Goal: Task Accomplishment & Management: Manage account settings

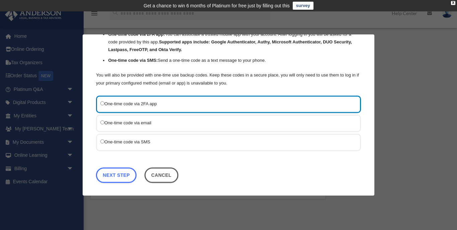
scroll to position [60, 0]
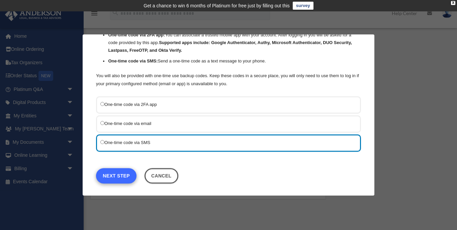
click at [120, 171] on link "Next Step" at bounding box center [116, 175] width 40 height 15
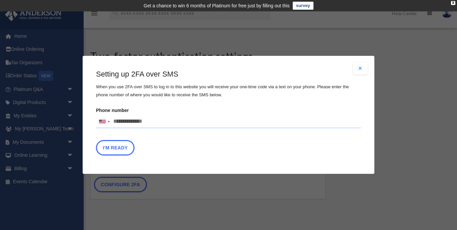
drag, startPoint x: 113, startPoint y: 121, endPoint x: 164, endPoint y: 114, distance: 51.7
click at [164, 114] on label "Phone number United States +1 United Kingdom +44 Afghanistan (‫افغانستان‬‎) +93…" at bounding box center [228, 117] width 265 height 23
click at [0, 0] on input "Verification Code:" at bounding box center [0, 0] width 0 height 0
click at [151, 123] on input "Phone number United States +1 United Kingdom +44 Afghanistan (‫افغانستان‬‎) +93…" at bounding box center [228, 121] width 265 height 13
type input "**********"
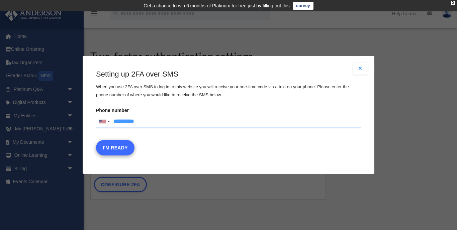
click at [118, 142] on button "I'm Ready" at bounding box center [115, 147] width 38 height 15
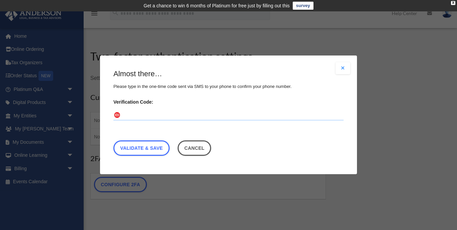
click at [126, 112] on input "Verification Code:" at bounding box center [228, 115] width 230 height 11
type input "******"
click at [147, 149] on link "Validate & Save" at bounding box center [141, 148] width 56 height 15
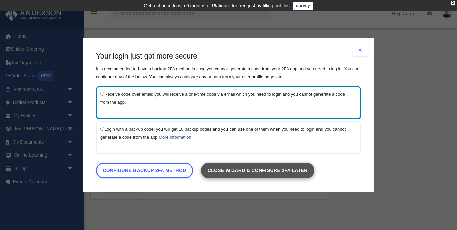
click at [278, 166] on link "Close wizard & configure 2FA later" at bounding box center [257, 170] width 113 height 15
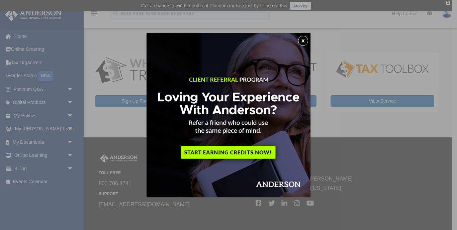
scroll to position [32, 0]
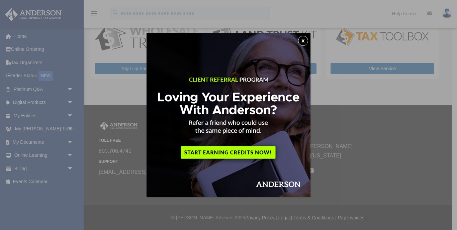
click at [305, 37] on button "x" at bounding box center [303, 41] width 10 height 10
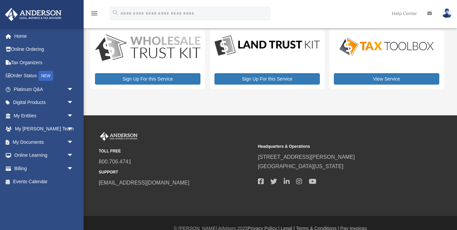
scroll to position [25, 0]
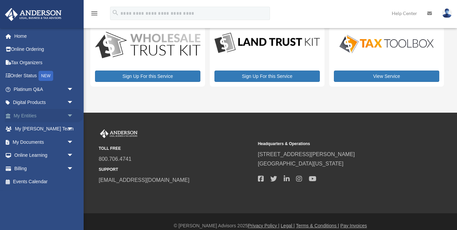
click at [43, 113] on link "My Entities arrow_drop_down" at bounding box center [44, 115] width 79 height 13
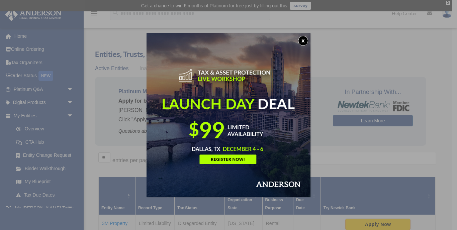
click at [303, 38] on button "x" at bounding box center [303, 41] width 10 height 10
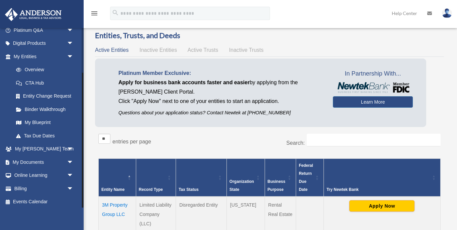
scroll to position [58, 0]
click at [23, 190] on link "Billing arrow_drop_down" at bounding box center [44, 188] width 79 height 13
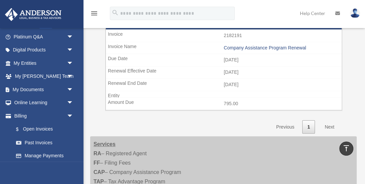
scroll to position [219, 0]
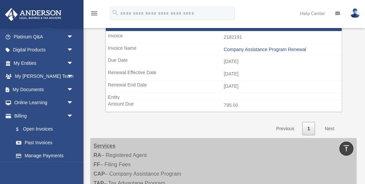
click at [328, 126] on link "Next" at bounding box center [330, 129] width 20 height 14
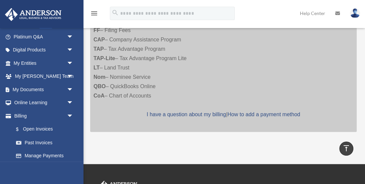
scroll to position [354, 0]
click at [32, 125] on link "$ Open Invoices" at bounding box center [46, 130] width 74 height 14
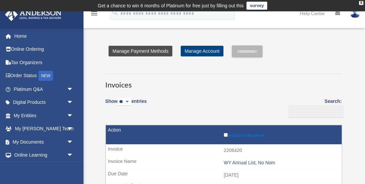
click at [160, 50] on link "Manage Payment Methods" at bounding box center [141, 51] width 64 height 11
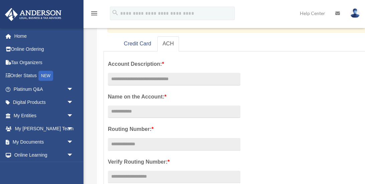
scroll to position [92, 0]
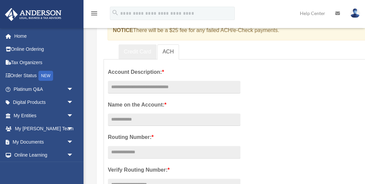
click at [134, 48] on link "Credit Card" at bounding box center [138, 51] width 38 height 15
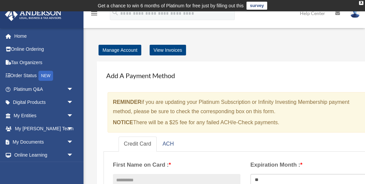
scroll to position [2, 0]
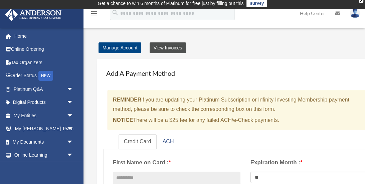
click at [163, 47] on link "View Invoices" at bounding box center [168, 47] width 36 height 11
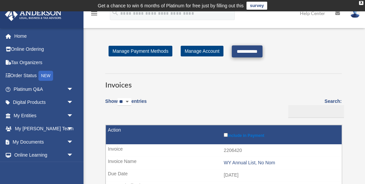
click at [253, 52] on input "**********" at bounding box center [247, 51] width 31 height 12
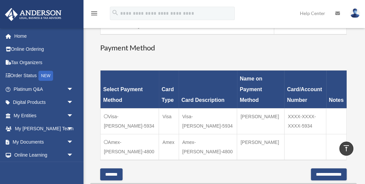
scroll to position [233, 0]
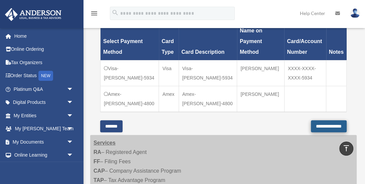
click at [318, 120] on input "**********" at bounding box center [329, 126] width 36 height 12
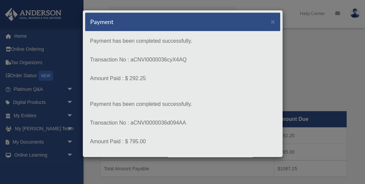
scroll to position [0, 0]
click at [274, 24] on span "×" at bounding box center [273, 22] width 4 height 8
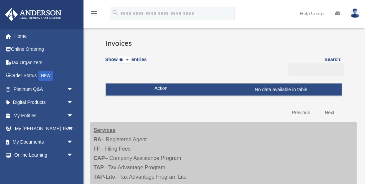
scroll to position [42, 0]
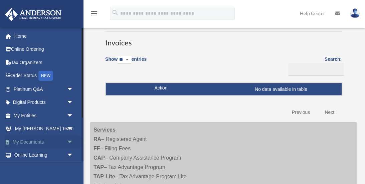
click at [71, 139] on span "arrow_drop_down" at bounding box center [73, 142] width 13 height 14
click at [26, 152] on link "Box" at bounding box center [46, 155] width 74 height 13
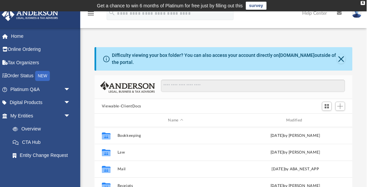
click at [356, 15] on img at bounding box center [360, 13] width 10 height 10
click at [357, 14] on img at bounding box center [360, 13] width 10 height 10
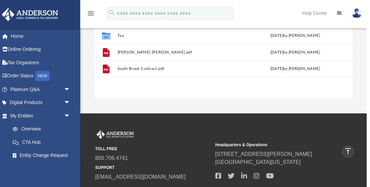
click at [90, 13] on icon "menu" at bounding box center [94, 13] width 8 height 8
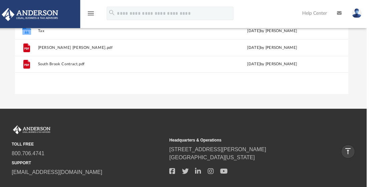
scroll to position [0, 0]
click at [358, 13] on img at bounding box center [360, 13] width 10 height 10
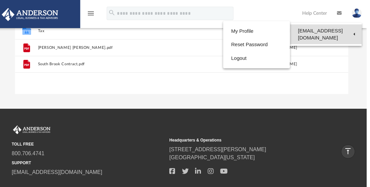
click at [351, 32] on link "[EMAIL_ADDRESS][DOMAIN_NAME]" at bounding box center [329, 34] width 72 height 20
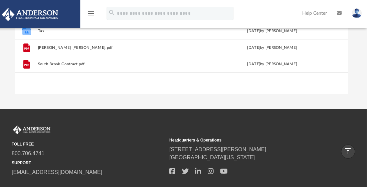
click at [358, 13] on img at bounding box center [360, 13] width 10 height 10
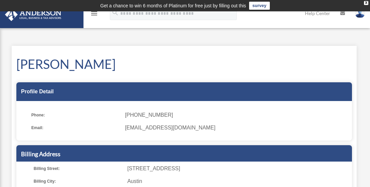
click at [361, 14] on img at bounding box center [360, 13] width 10 height 10
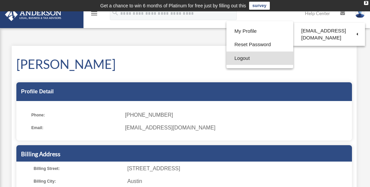
click at [251, 58] on link "Logout" at bounding box center [260, 58] width 67 height 14
